Goal: Find specific fact: Find specific fact

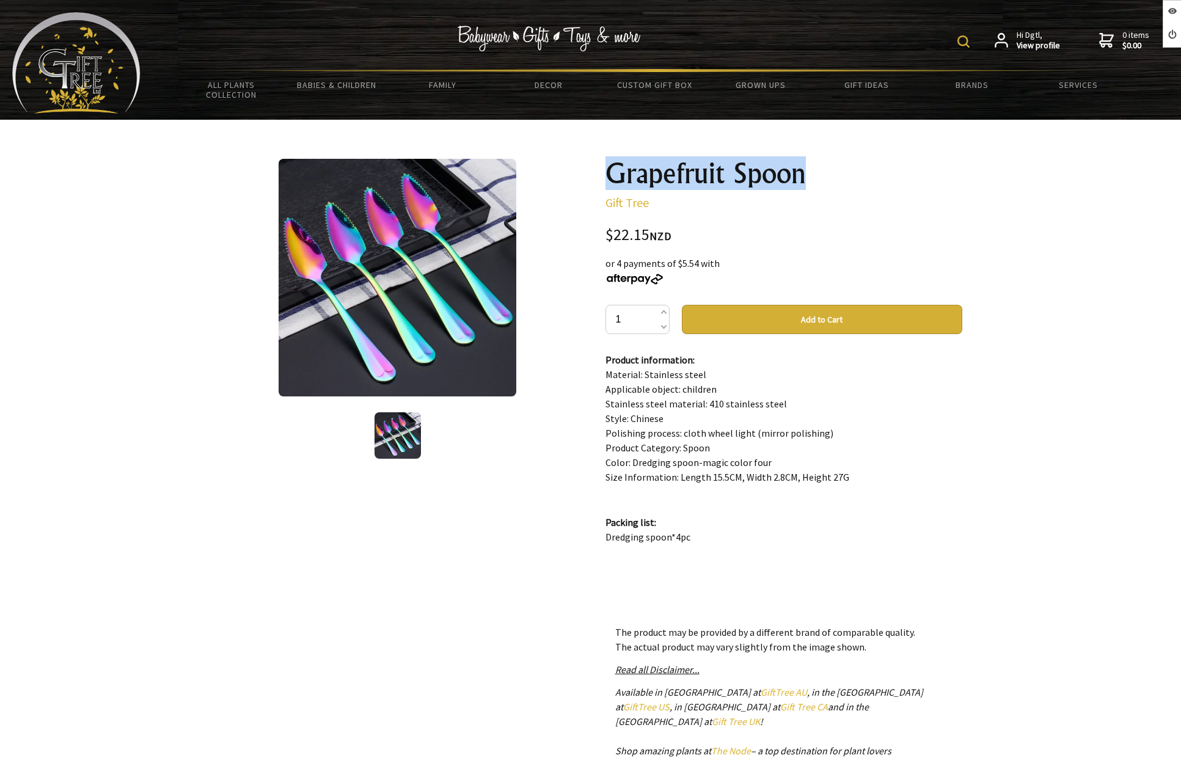
drag, startPoint x: 610, startPoint y: 174, endPoint x: 816, endPoint y: 179, distance: 205.9
click at [816, 179] on h1 "Grapefruit Spoon" at bounding box center [783, 173] width 357 height 29
click at [683, 192] on div "Grapefruit Spoon Gift Tree $22.15 NZD or 4 payments of $5.54 with 1 Add to Cart…" at bounding box center [783, 502] width 357 height 687
click at [685, 181] on h1 "Grapefruit Spoon" at bounding box center [783, 173] width 357 height 29
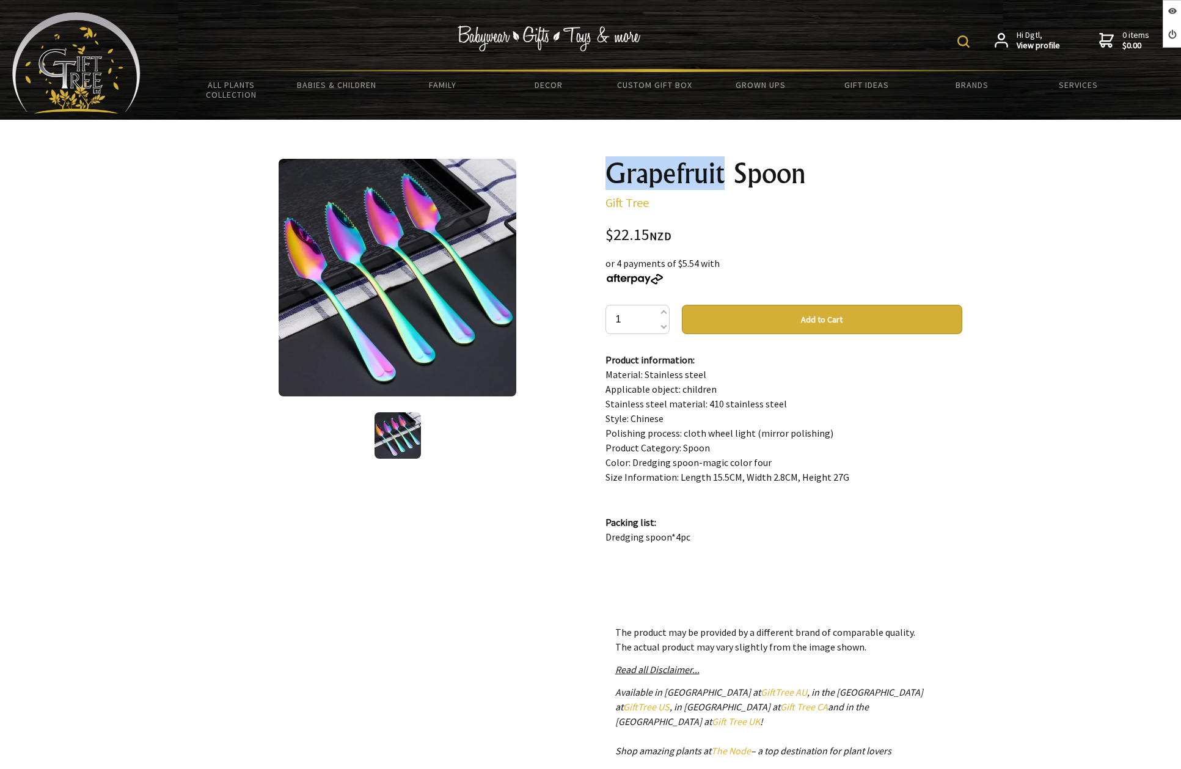
click at [685, 181] on h1 "Grapefruit Spoon" at bounding box center [783, 173] width 357 height 29
copy div "Grapefruit Spoon"
click at [1011, 508] on div at bounding box center [590, 506] width 1181 height 773
click at [164, 277] on div at bounding box center [590, 506] width 1181 height 773
click at [1017, 204] on div at bounding box center [590, 506] width 1181 height 773
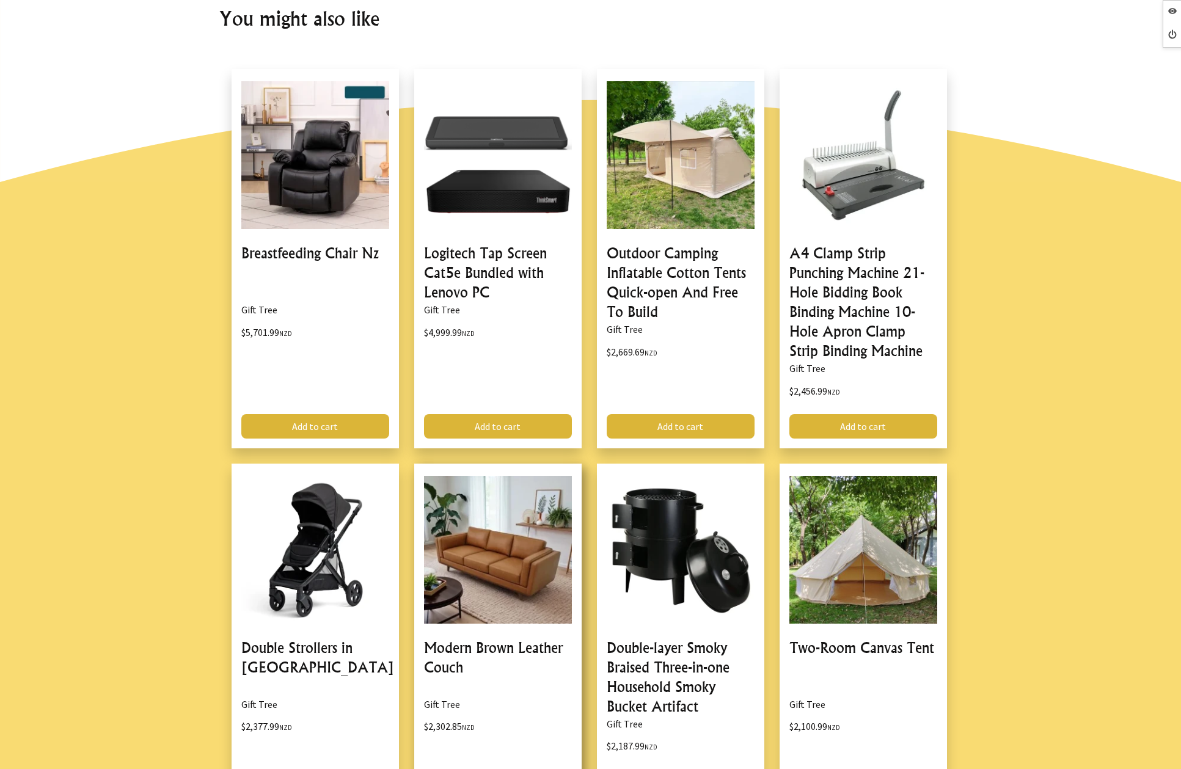
scroll to position [941, 0]
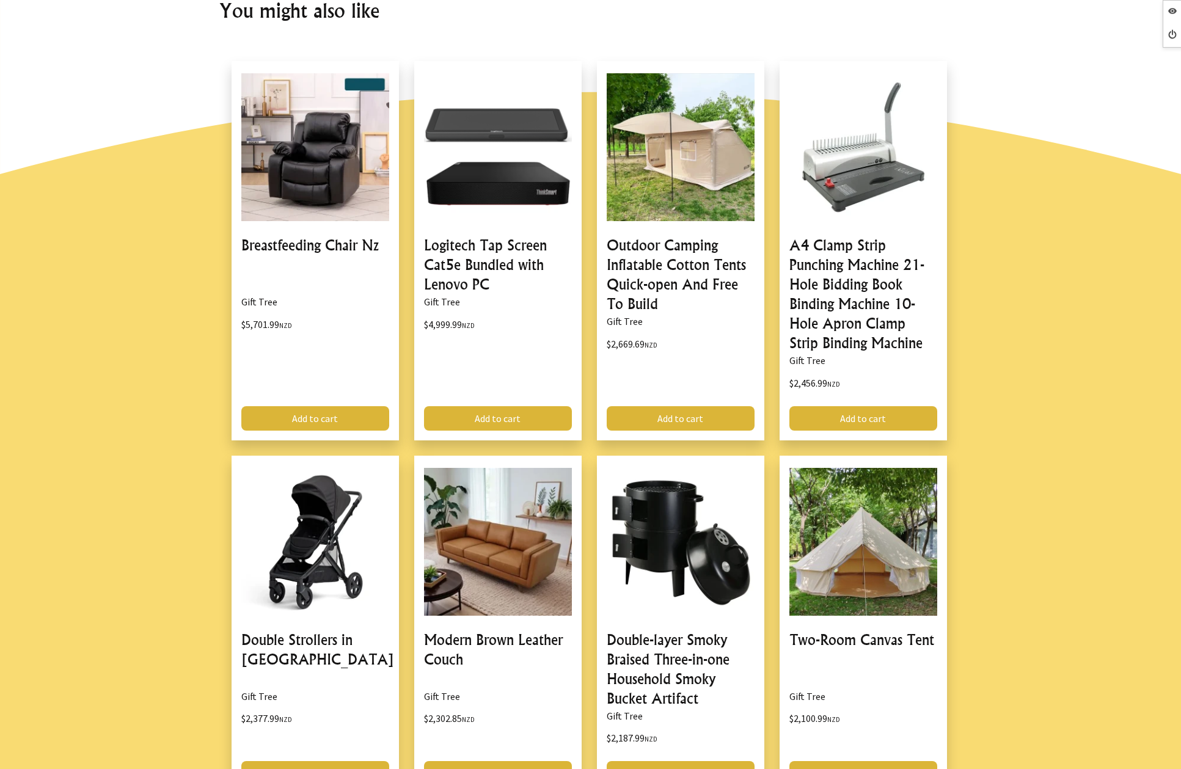
click at [115, 283] on div at bounding box center [590, 403] width 1181 height 903
